Goal: Task Accomplishment & Management: Use online tool/utility

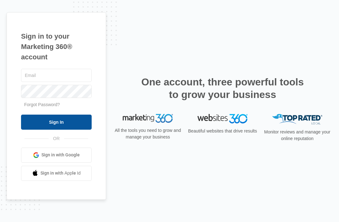
scroll to position [20, 0]
click at [80, 119] on input "Sign In" at bounding box center [56, 122] width 71 height 15
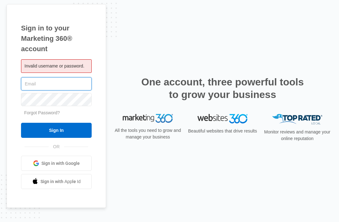
type input "[EMAIL_ADDRESS][DOMAIN_NAME]"
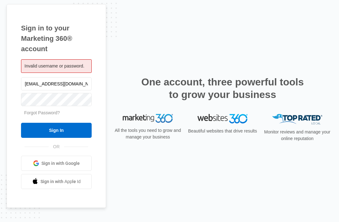
click at [56, 138] on input "Sign In" at bounding box center [56, 130] width 71 height 15
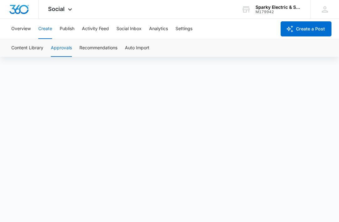
click at [64, 47] on button "Approvals" at bounding box center [61, 48] width 21 height 18
click at [67, 35] on button "Publish" at bounding box center [67, 29] width 15 height 20
